Goal: Task Accomplishment & Management: Manage account settings

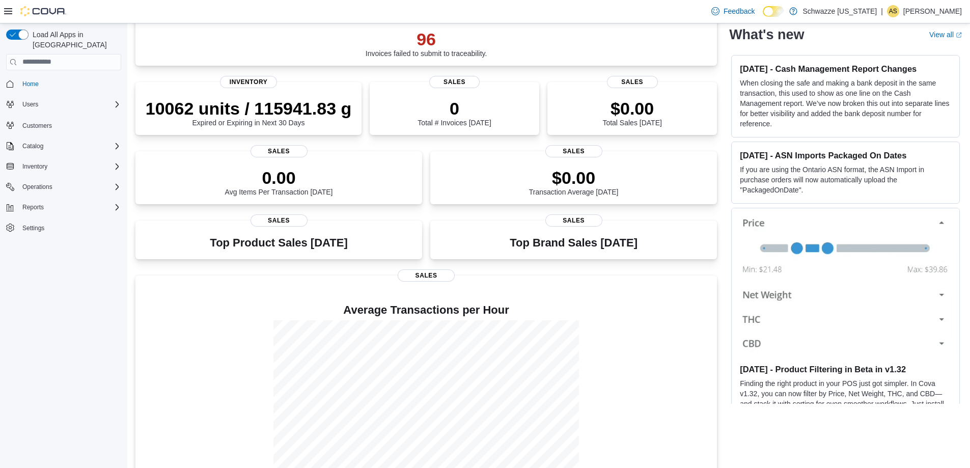
scroll to position [67, 0]
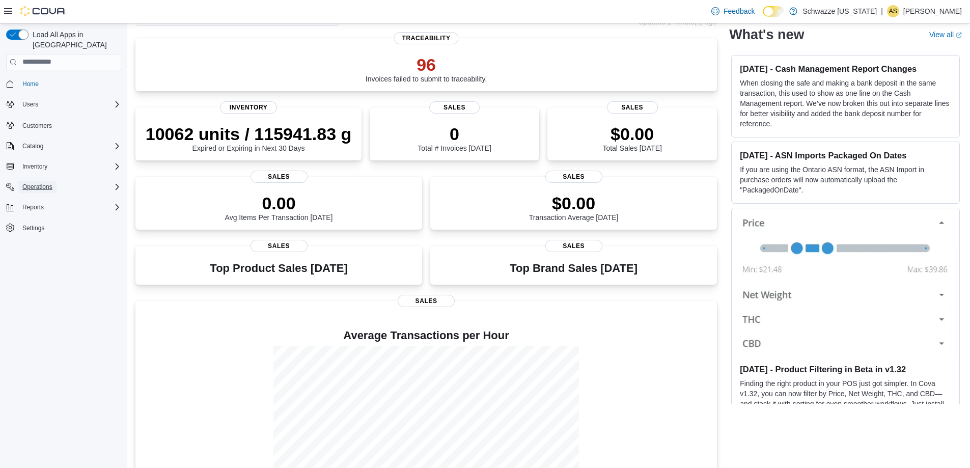
click at [37, 181] on span "Operations" at bounding box center [37, 187] width 30 height 12
click at [28, 197] on span "Cash Management" at bounding box center [43, 201] width 51 height 8
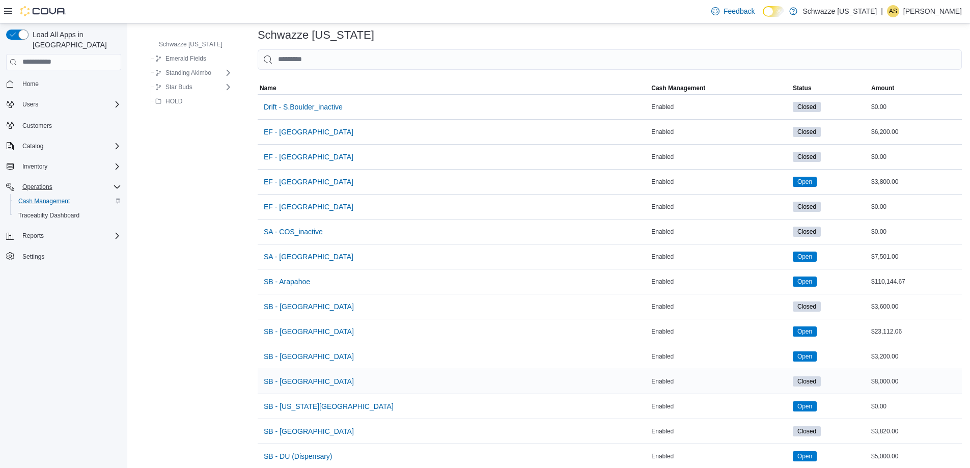
scroll to position [102, 0]
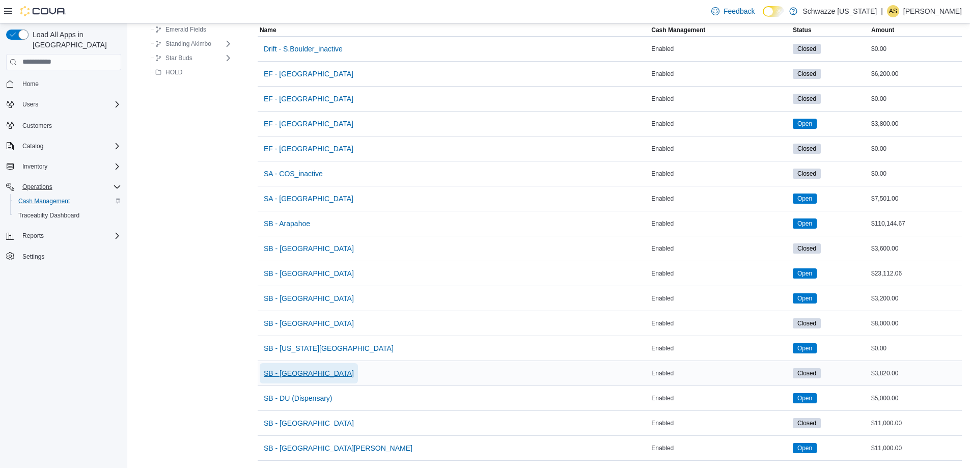
click at [302, 371] on span "SB - [GEOGRAPHIC_DATA]" at bounding box center [309, 373] width 90 height 10
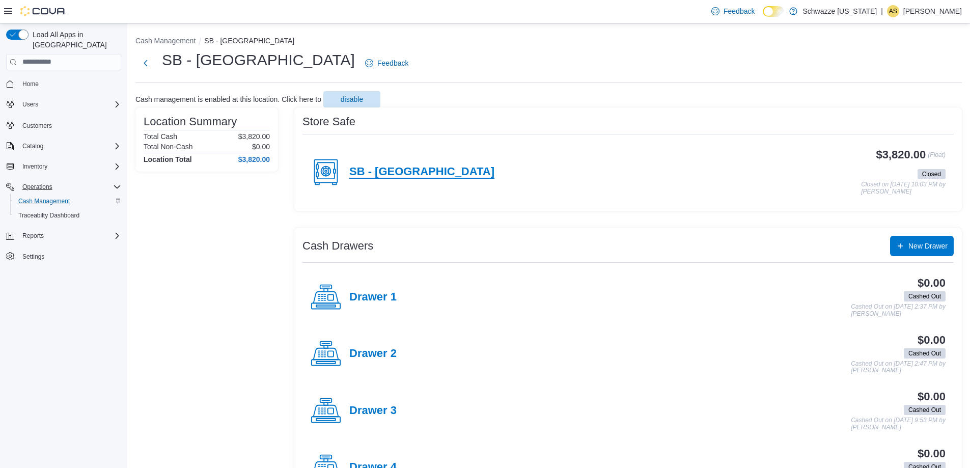
click at [399, 174] on h4 "SB - [GEOGRAPHIC_DATA]" at bounding box center [421, 171] width 145 height 13
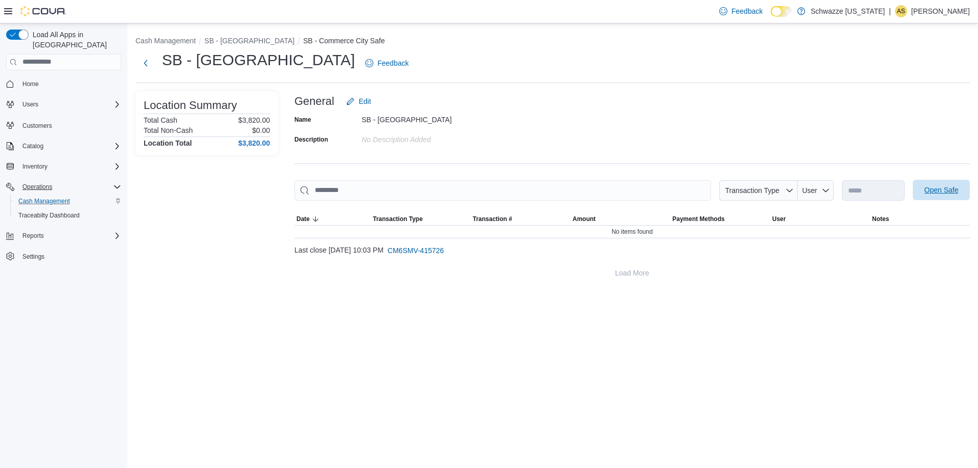
click at [938, 192] on span "Open Safe" at bounding box center [941, 190] width 34 height 10
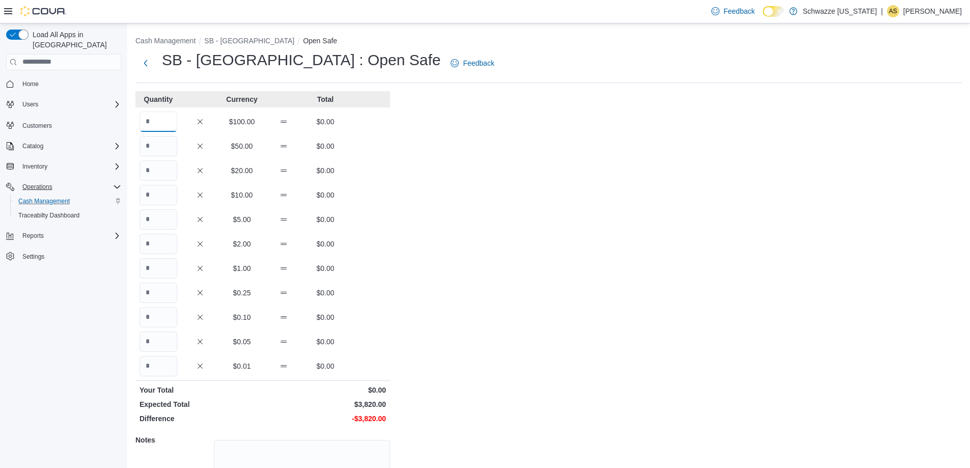
click at [153, 123] on input "Quantity" at bounding box center [159, 122] width 38 height 20
type input "**"
click at [168, 175] on input "Quantity" at bounding box center [159, 170] width 38 height 20
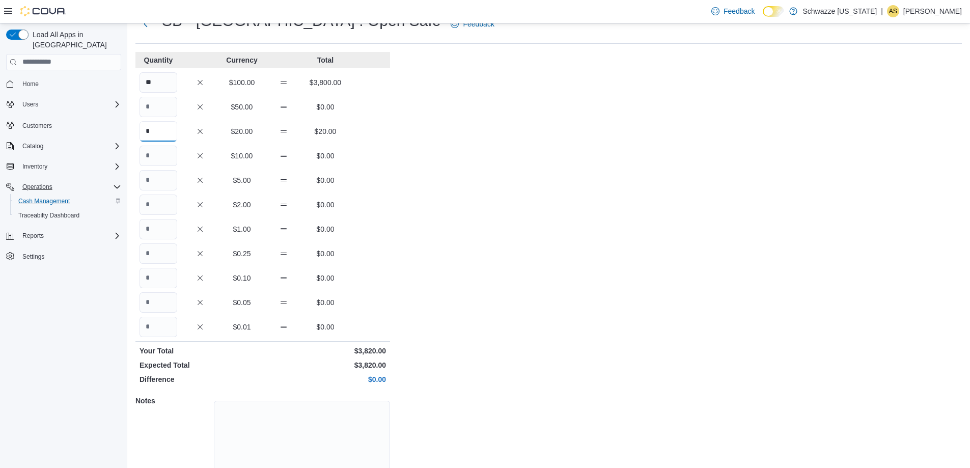
scroll to position [87, 0]
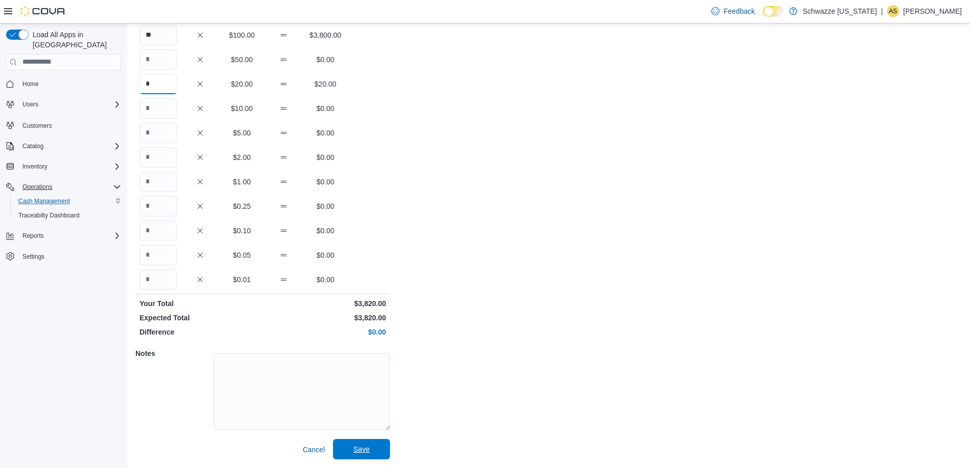
type input "*"
click at [367, 443] on span "Save" at bounding box center [361, 449] width 45 height 20
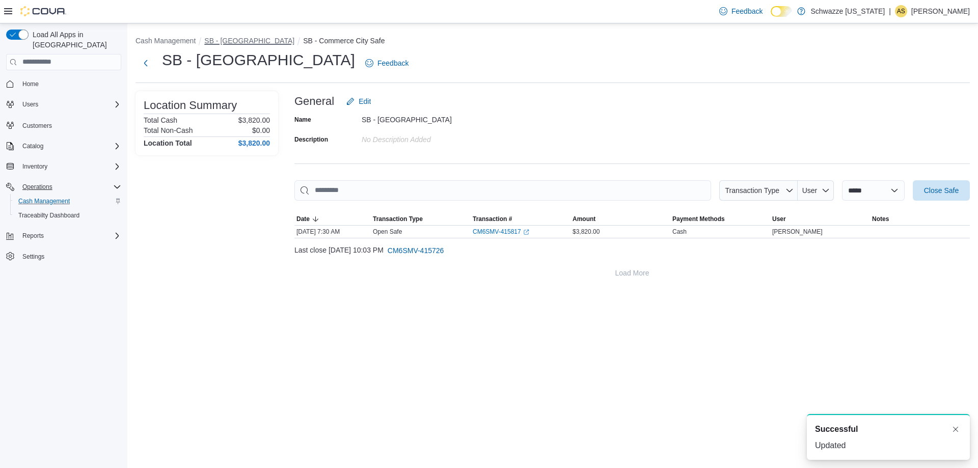
click at [222, 37] on button "SB - [GEOGRAPHIC_DATA]" at bounding box center [249, 41] width 90 height 8
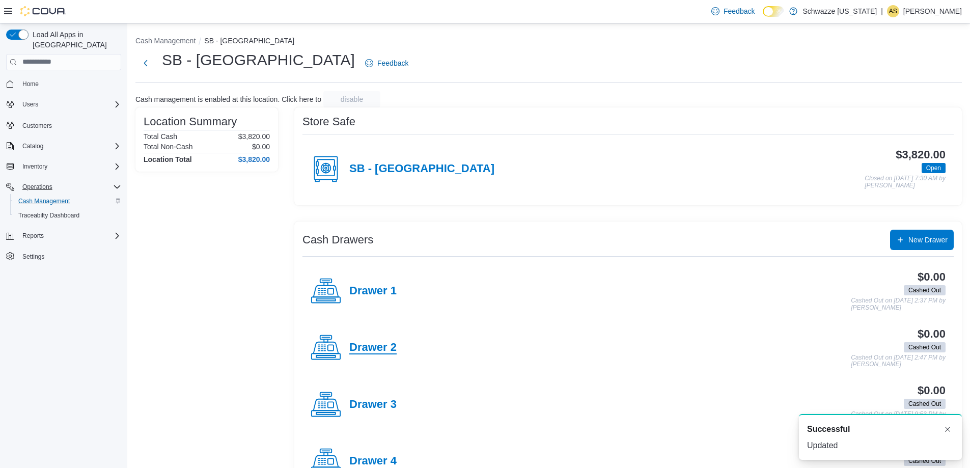
click at [375, 346] on h4 "Drawer 2" at bounding box center [372, 347] width 47 height 13
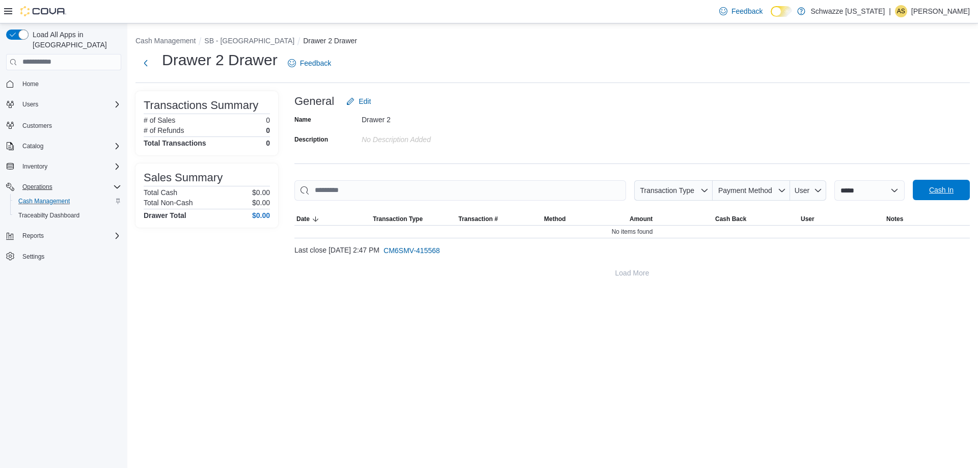
click at [932, 187] on span "Cash In" at bounding box center [941, 190] width 24 height 10
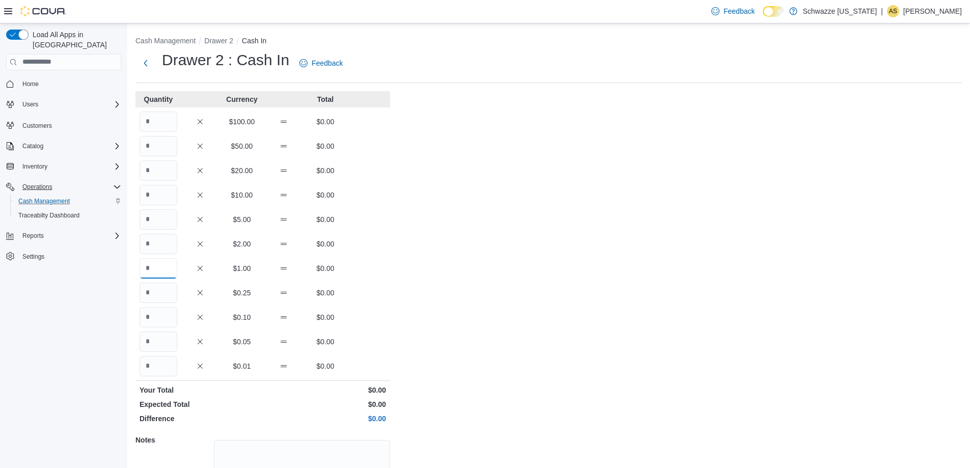
click at [169, 269] on input "Quantity" at bounding box center [159, 268] width 38 height 20
type input "**"
click at [159, 221] on input "Quantity" at bounding box center [159, 219] width 38 height 20
type input "**"
click at [151, 196] on input "Quantity" at bounding box center [159, 195] width 38 height 20
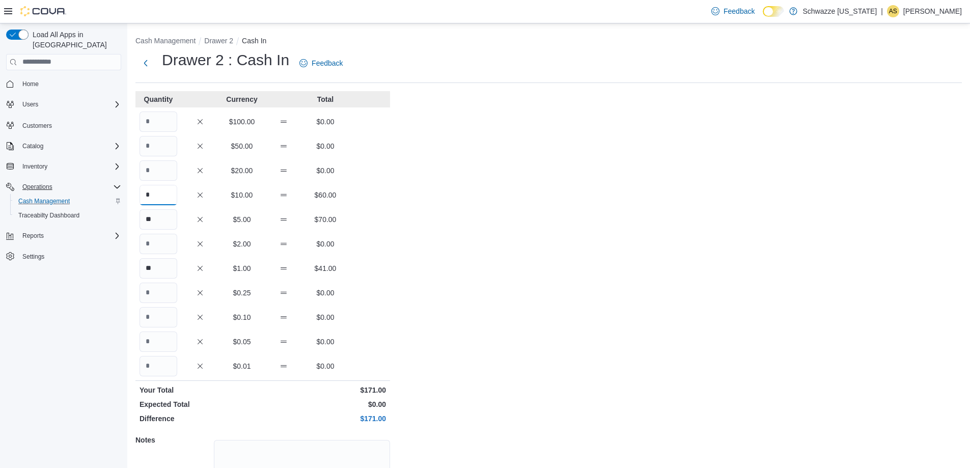
type input "*"
drag, startPoint x: 155, startPoint y: 156, endPoint x: 157, endPoint y: 193, distance: 37.8
click at [157, 193] on div "Quantity Currency Total $100.00 $0.00 $50.00 $0.00 $20.00 $0.00 * $10.00 $60.00…" at bounding box center [262, 318] width 255 height 455
click at [153, 167] on input "Quantity" at bounding box center [159, 170] width 38 height 20
type input "*"
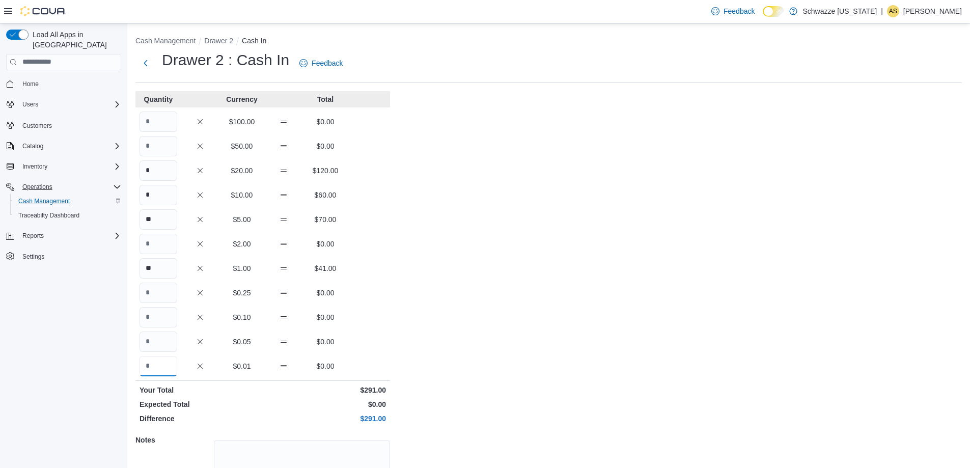
click at [169, 368] on input "Quantity" at bounding box center [159, 366] width 38 height 20
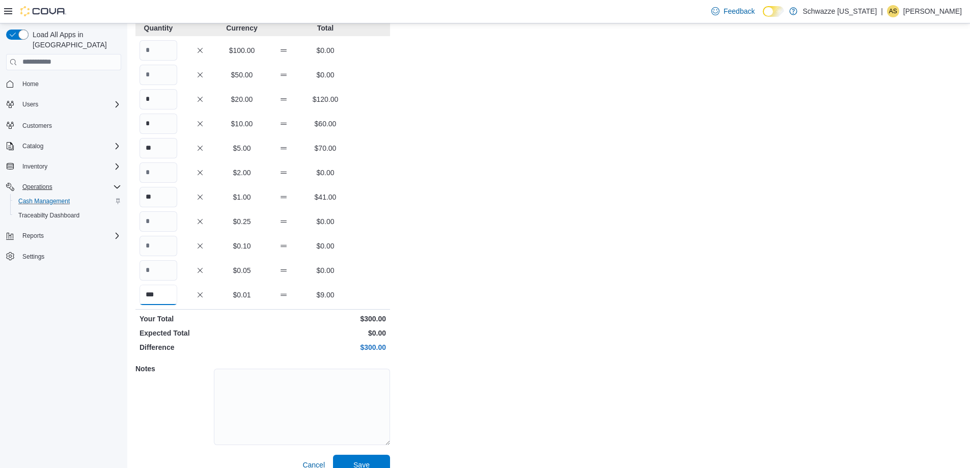
scroll to position [87, 0]
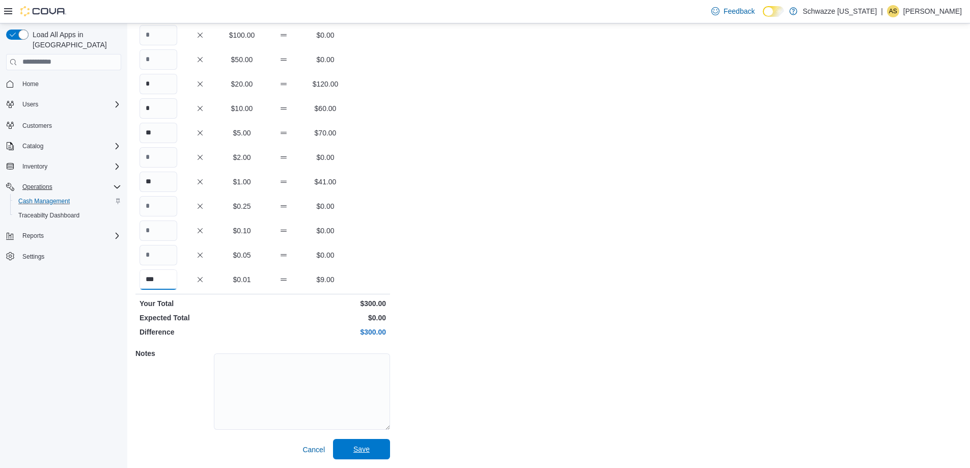
type input "***"
click at [368, 452] on span "Save" at bounding box center [361, 449] width 16 height 10
